Goal: Task Accomplishment & Management: Complete application form

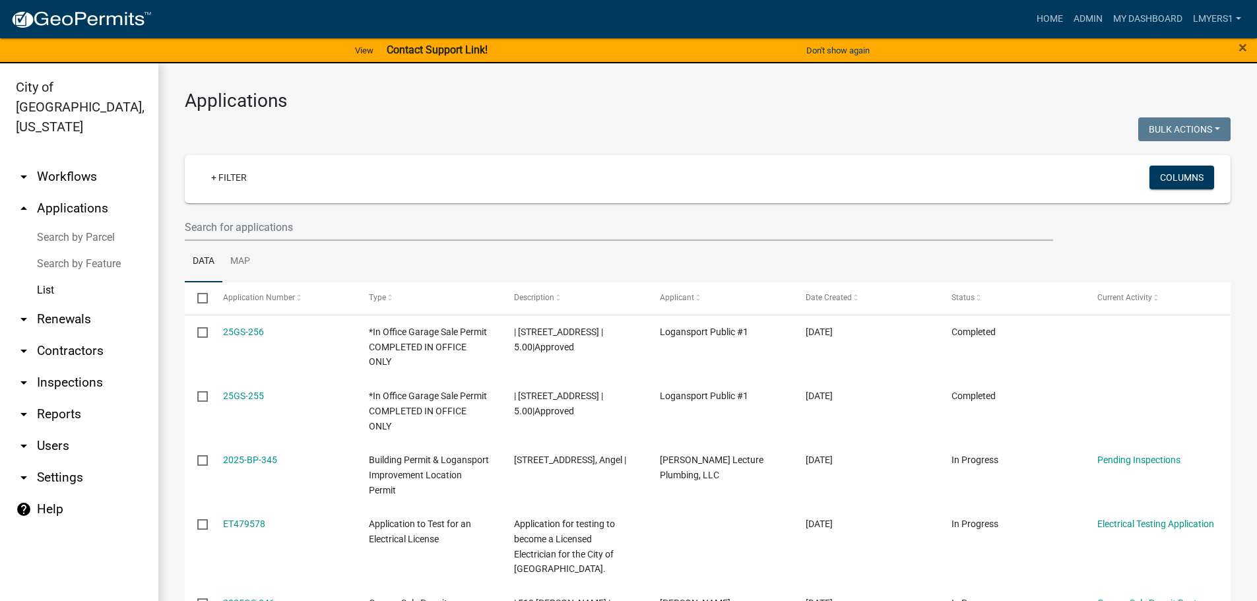
select select "3: 100"
click at [201, 224] on input "text" at bounding box center [619, 227] width 869 height 27
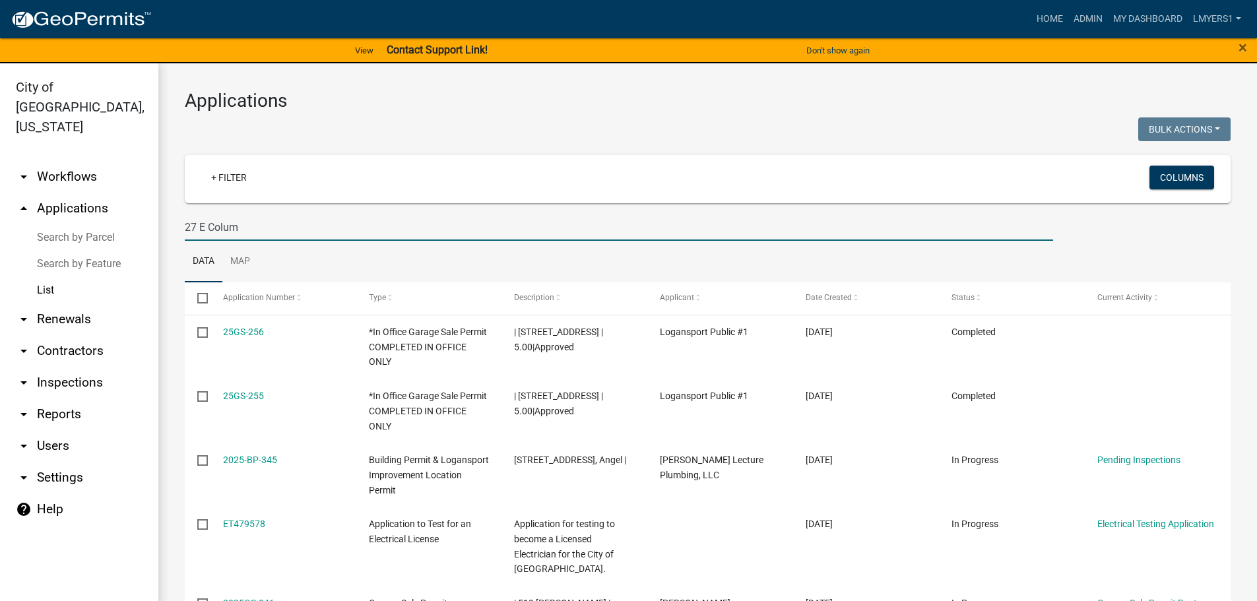
type input "27 E Colum"
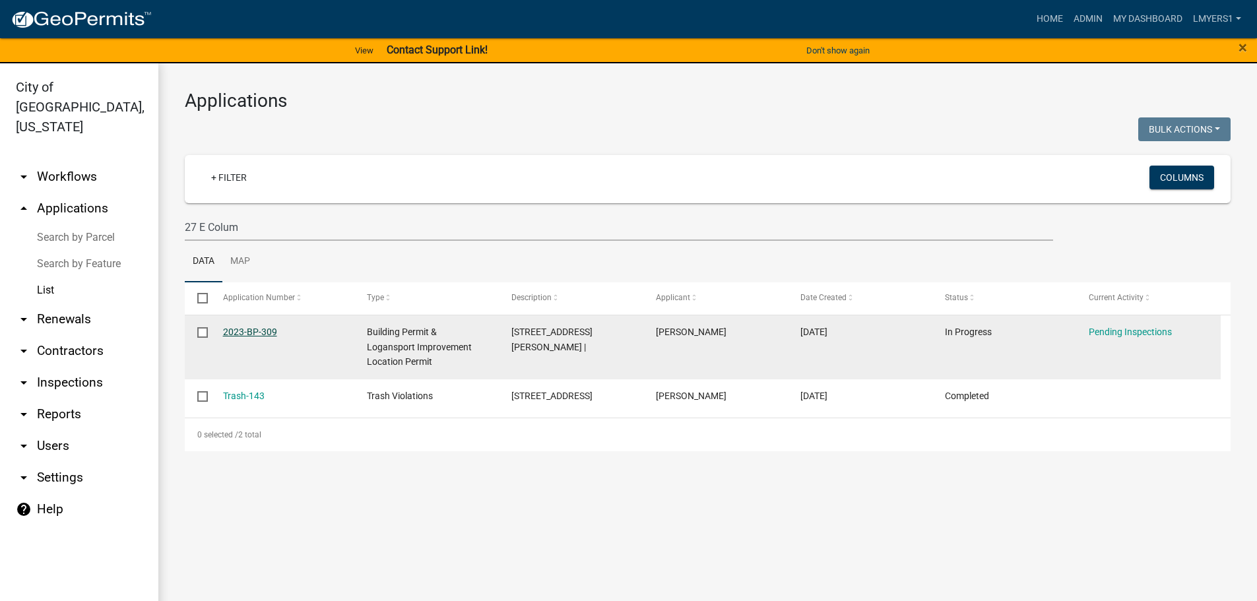
click at [259, 329] on link "2023-BP-309" at bounding box center [250, 332] width 54 height 11
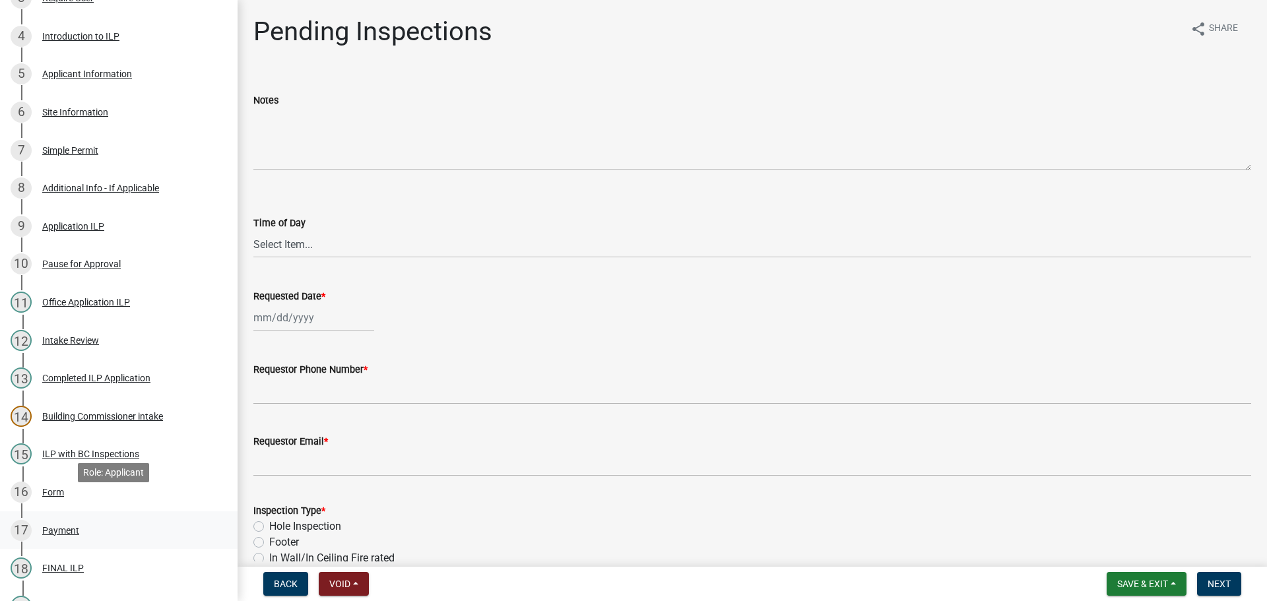
scroll to position [330, 0]
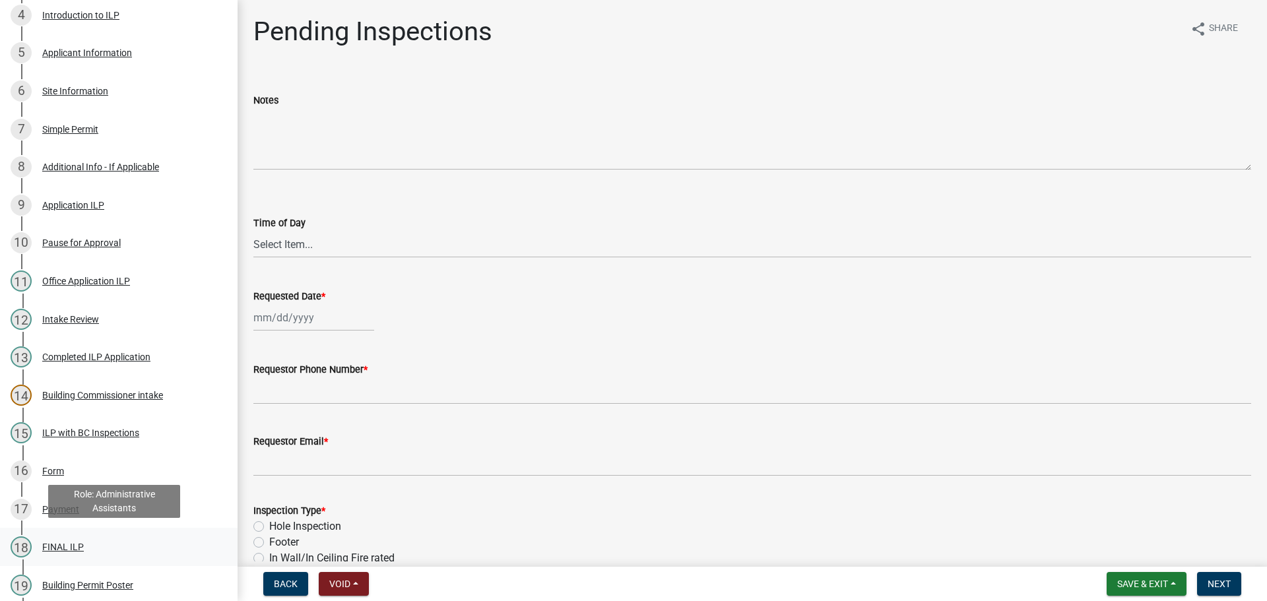
click at [93, 543] on div "18 FINAL ILP" at bounding box center [114, 547] width 206 height 21
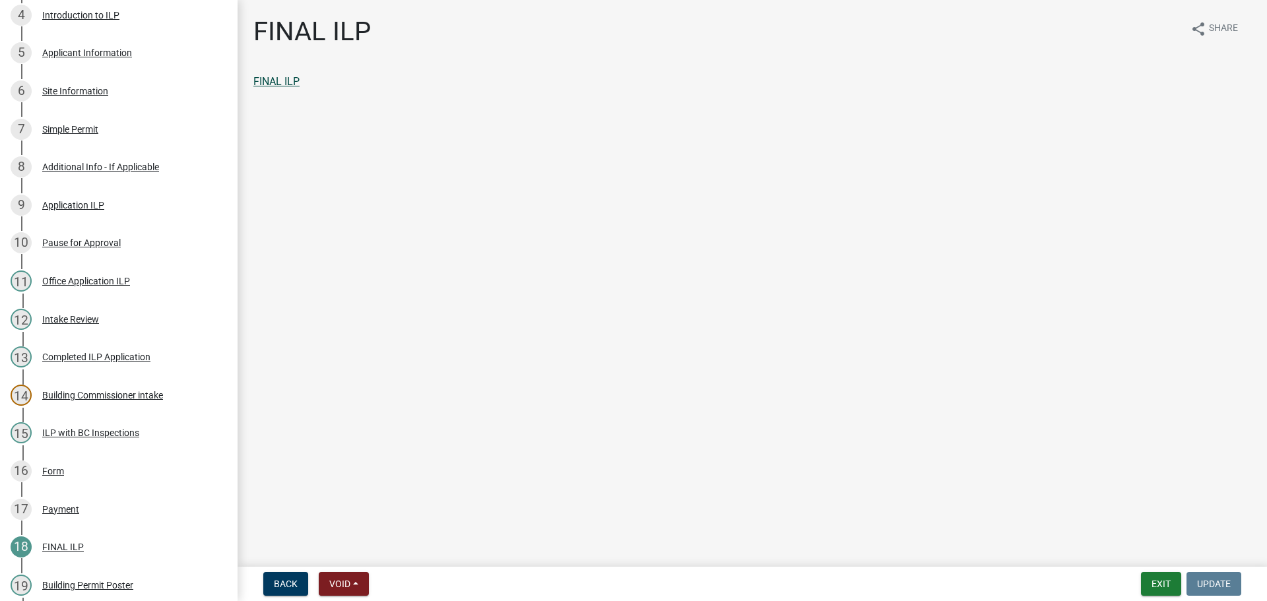
click at [271, 81] on link "FINAL ILP" at bounding box center [276, 81] width 46 height 13
click at [1162, 583] on button "Exit" at bounding box center [1161, 584] width 40 height 24
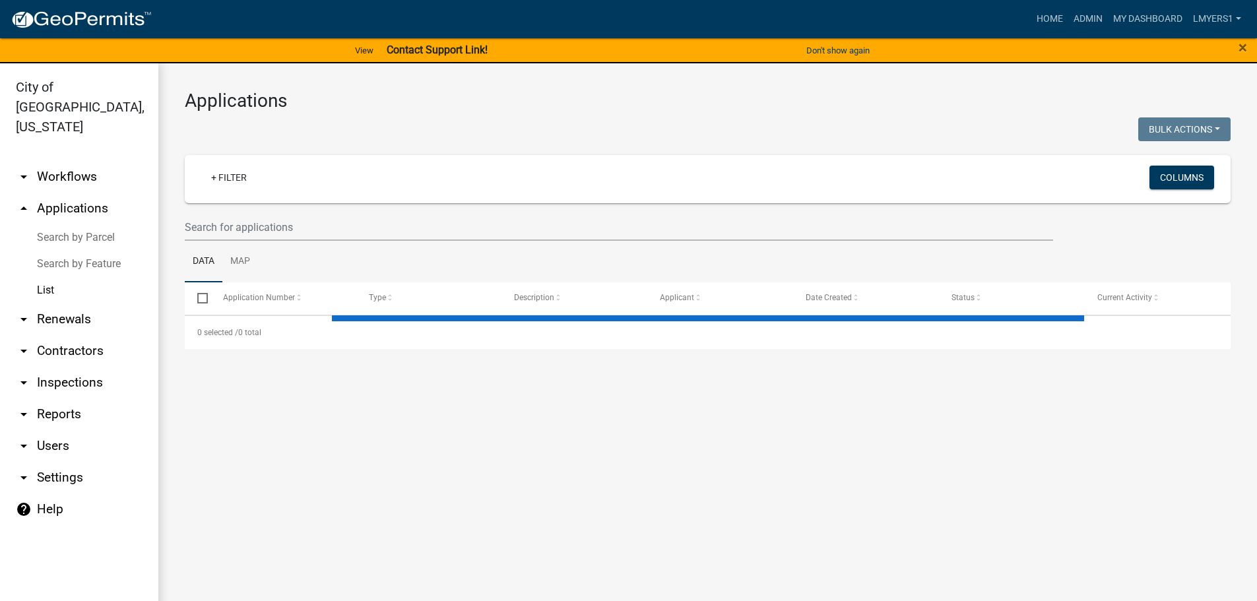
select select "3: 100"
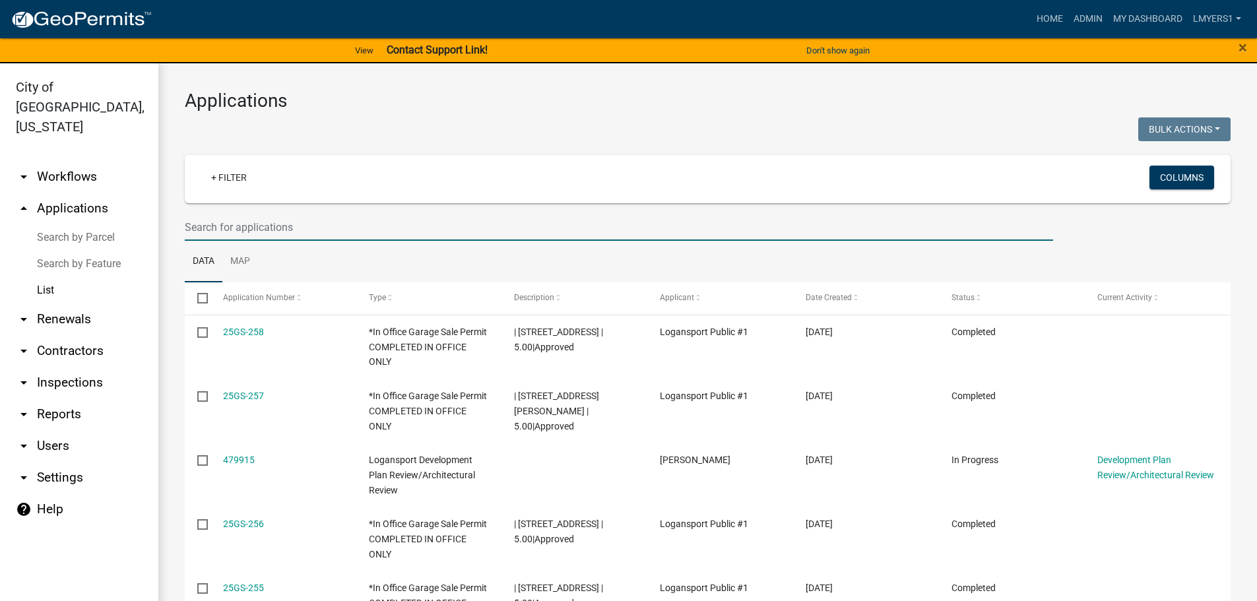
click at [211, 214] on input "text" at bounding box center [619, 227] width 869 height 27
click at [211, 222] on input "text" at bounding box center [619, 227] width 869 height 27
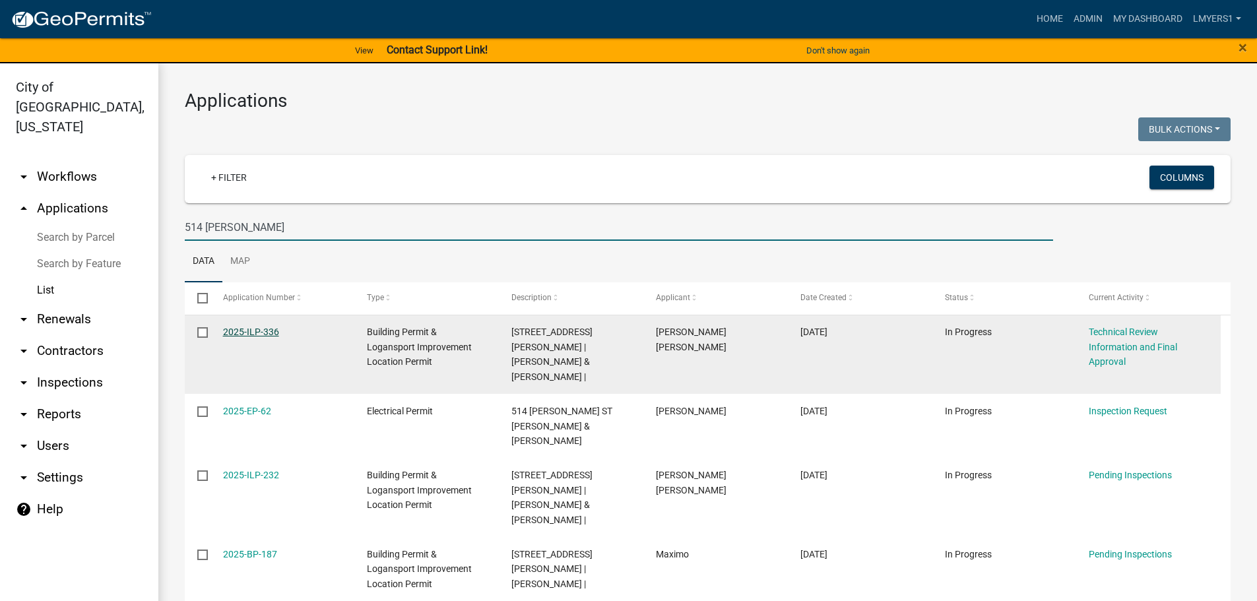
type input "514 [PERSON_NAME]"
click at [263, 333] on link "2025-ILP-336" at bounding box center [251, 332] width 56 height 11
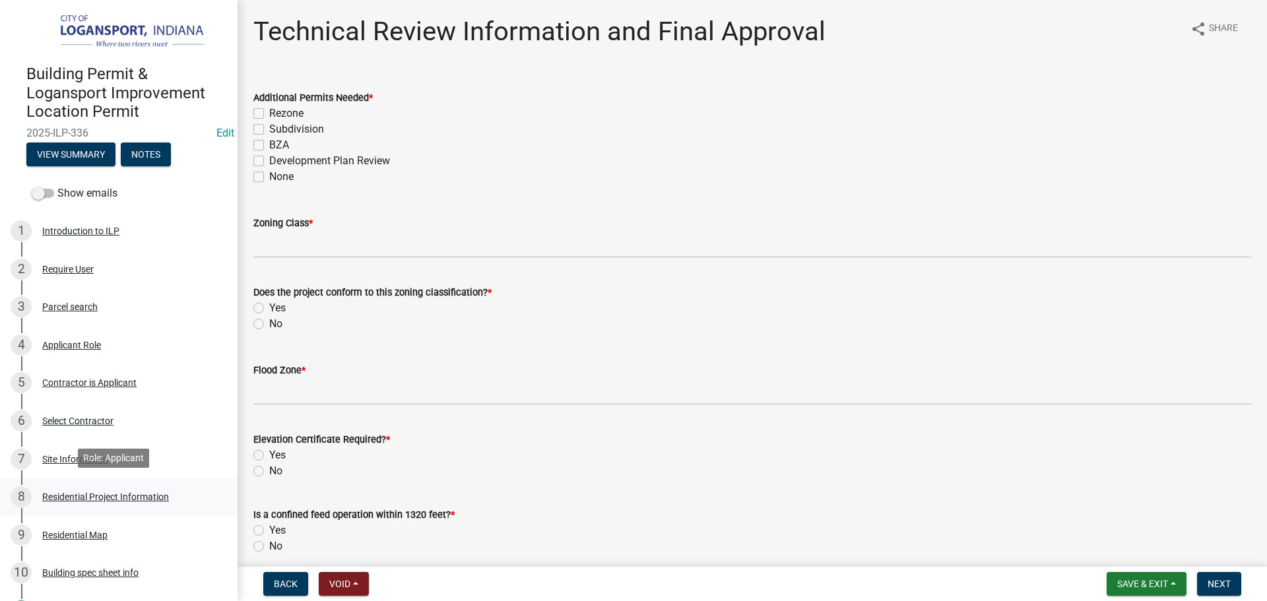
click at [82, 494] on div "Residential Project Information" at bounding box center [105, 496] width 127 height 9
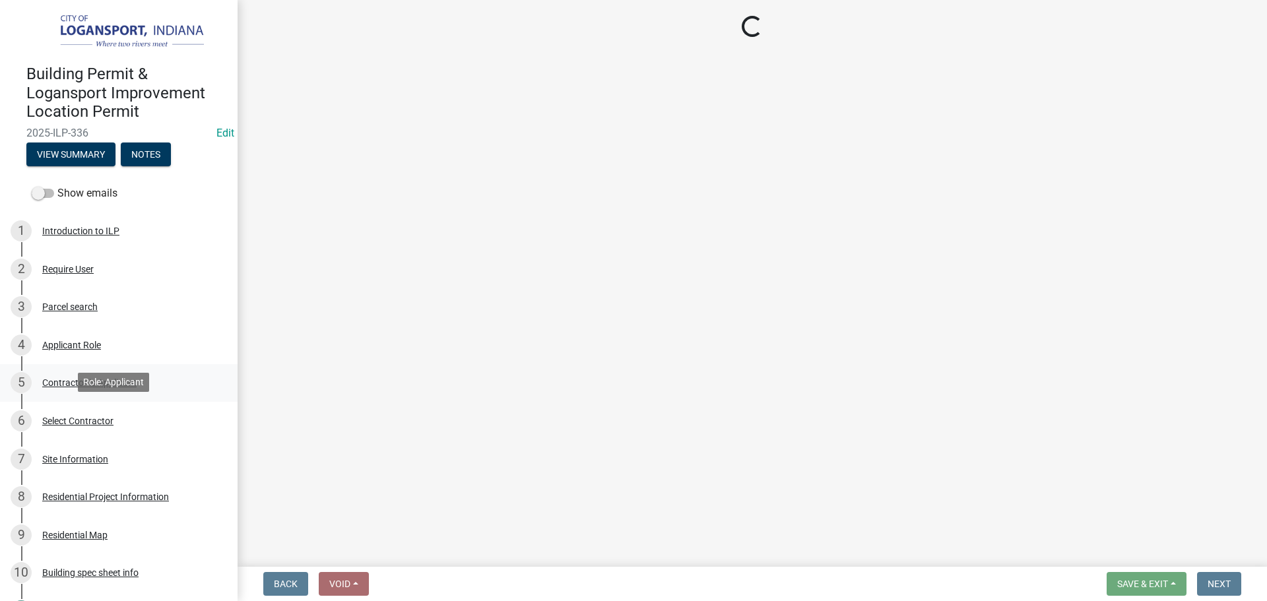
select select "b8a7655a-e911-4aac-a321-69e5bfba2fef"
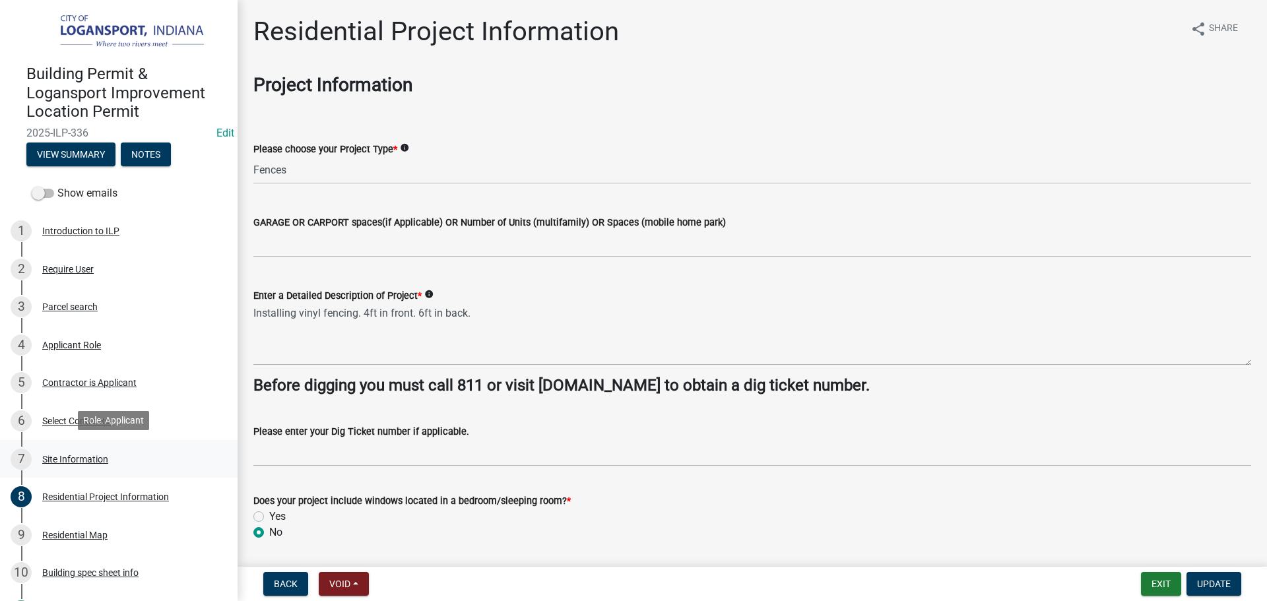
click at [87, 455] on div "Site Information" at bounding box center [75, 459] width 66 height 9
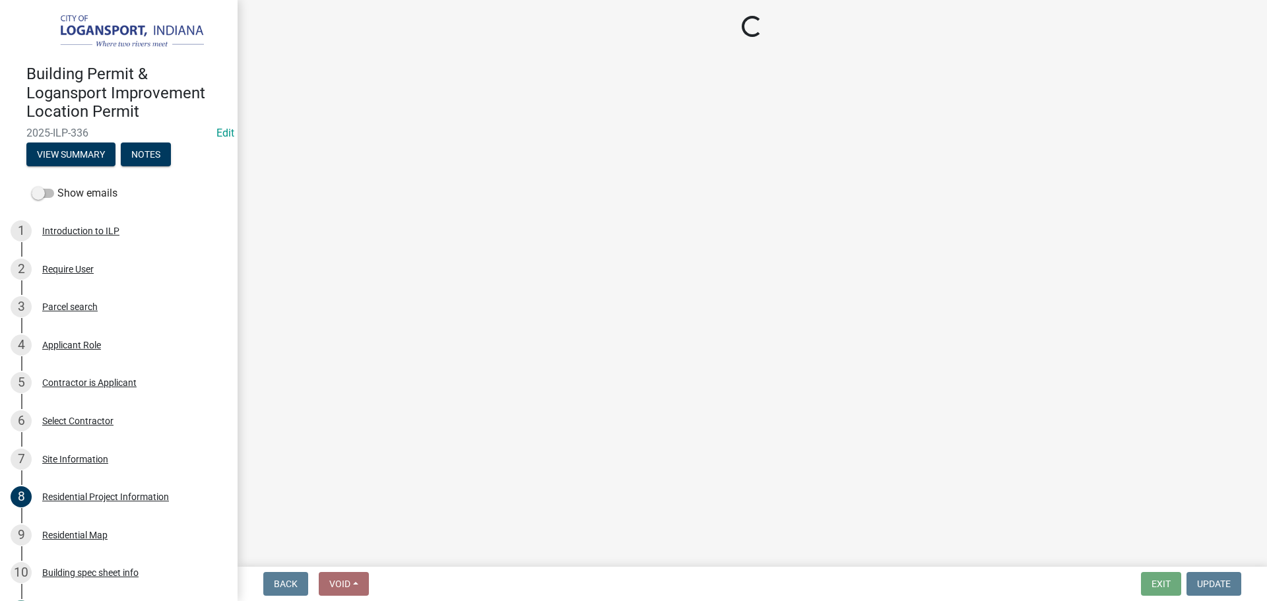
select select "62802869-e470-474a-8a4c-8dbe1ccdd5ac"
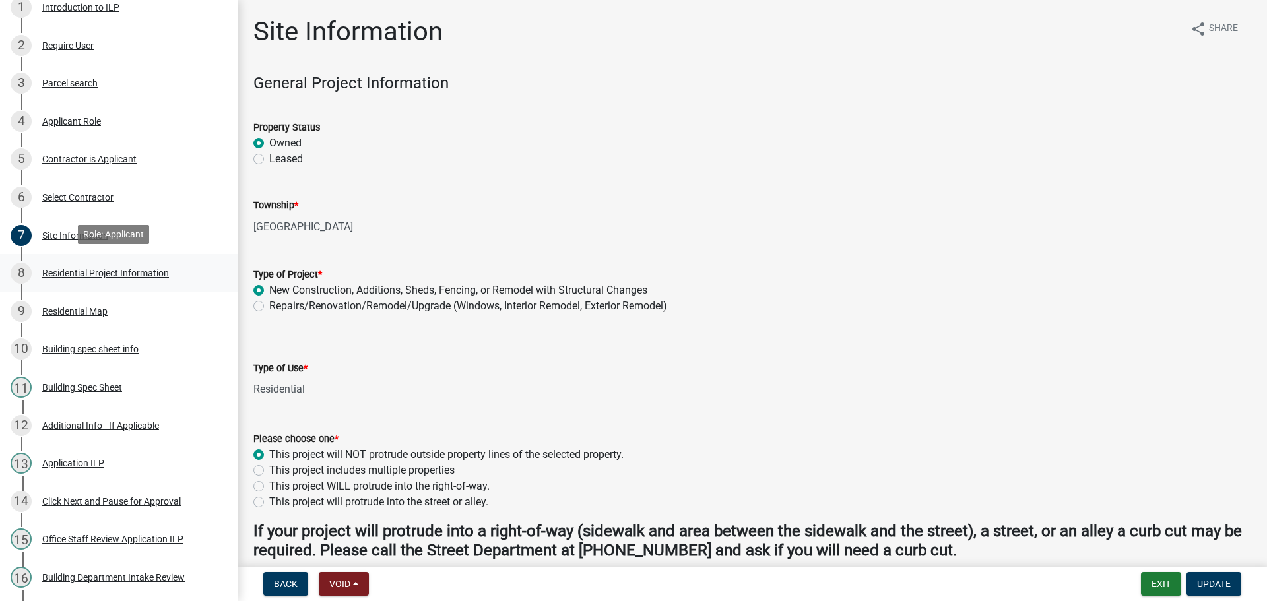
click at [78, 272] on div "Residential Project Information" at bounding box center [105, 273] width 127 height 9
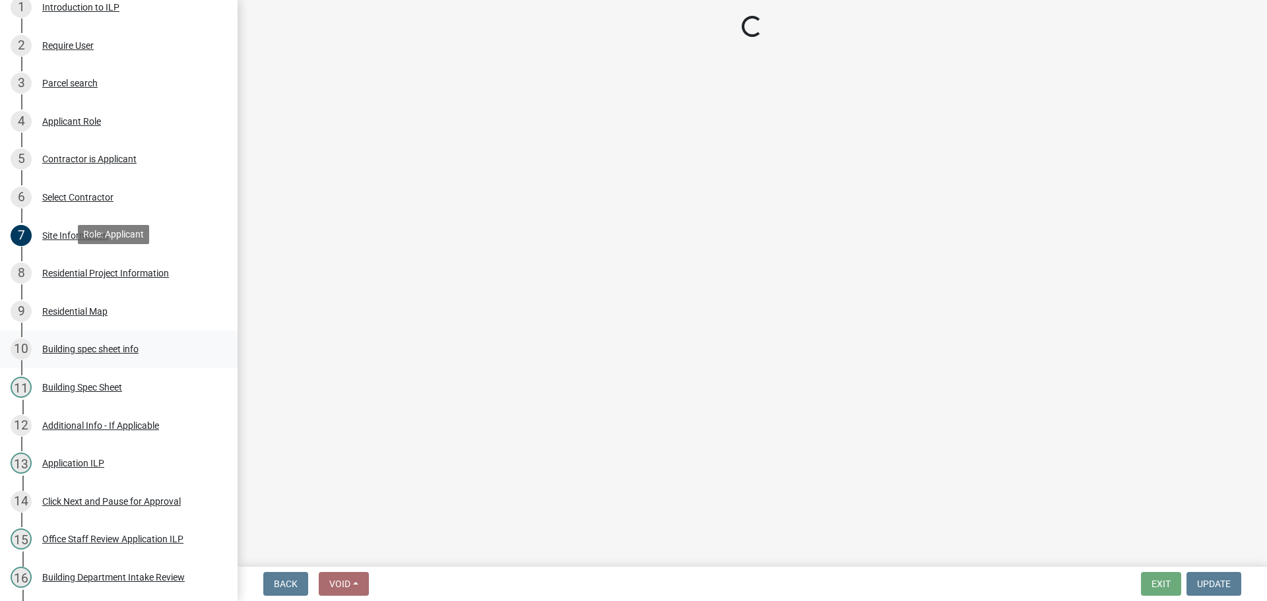
select select "b8a7655a-e911-4aac-a321-69e5bfba2fef"
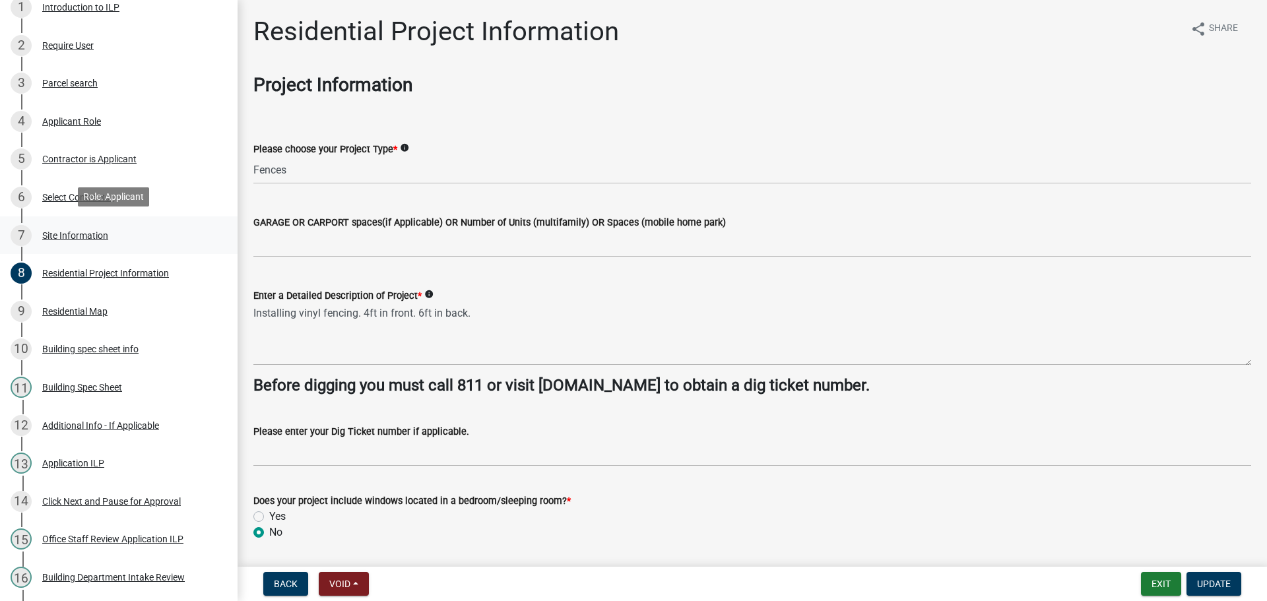
click at [77, 233] on div "Site Information" at bounding box center [75, 235] width 66 height 9
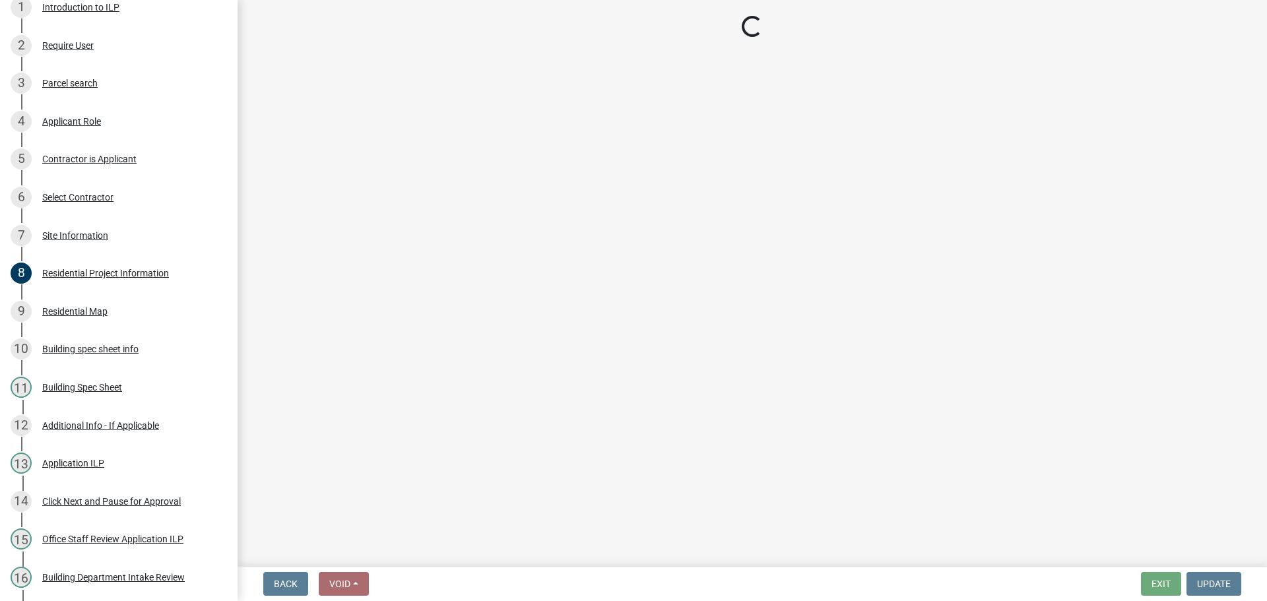
select select "62802869-e470-474a-8a4c-8dbe1ccdd5ac"
